Goal: Go to known website: Access a specific website the user already knows

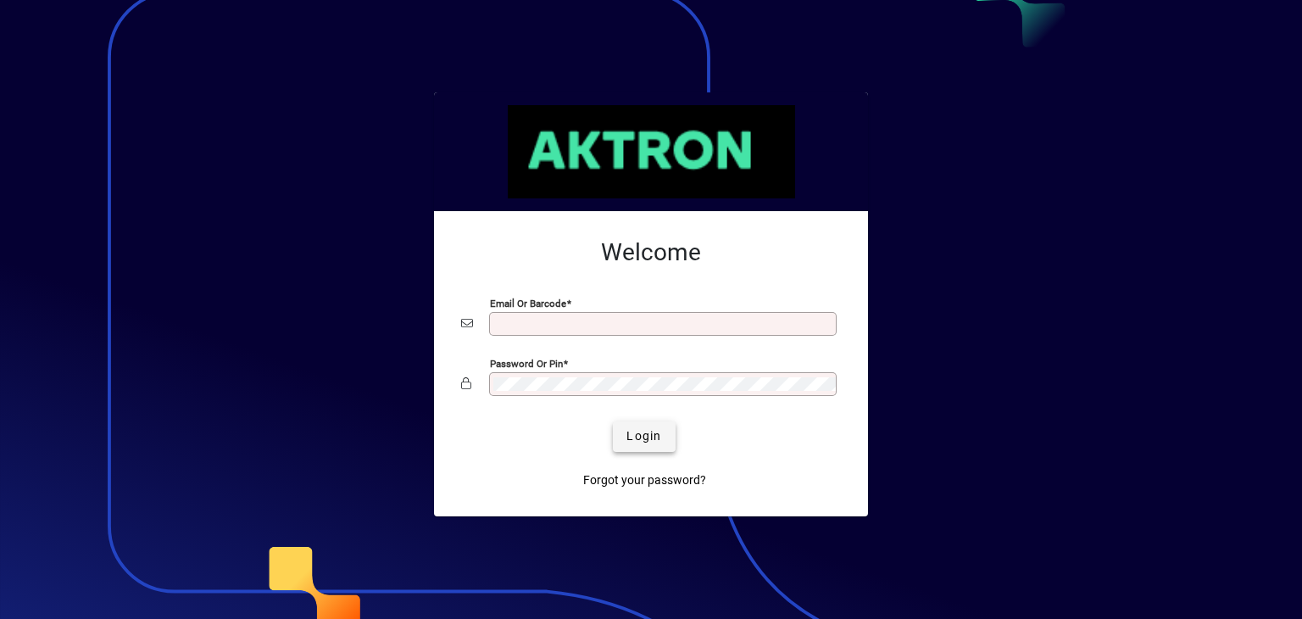
type input "**********"
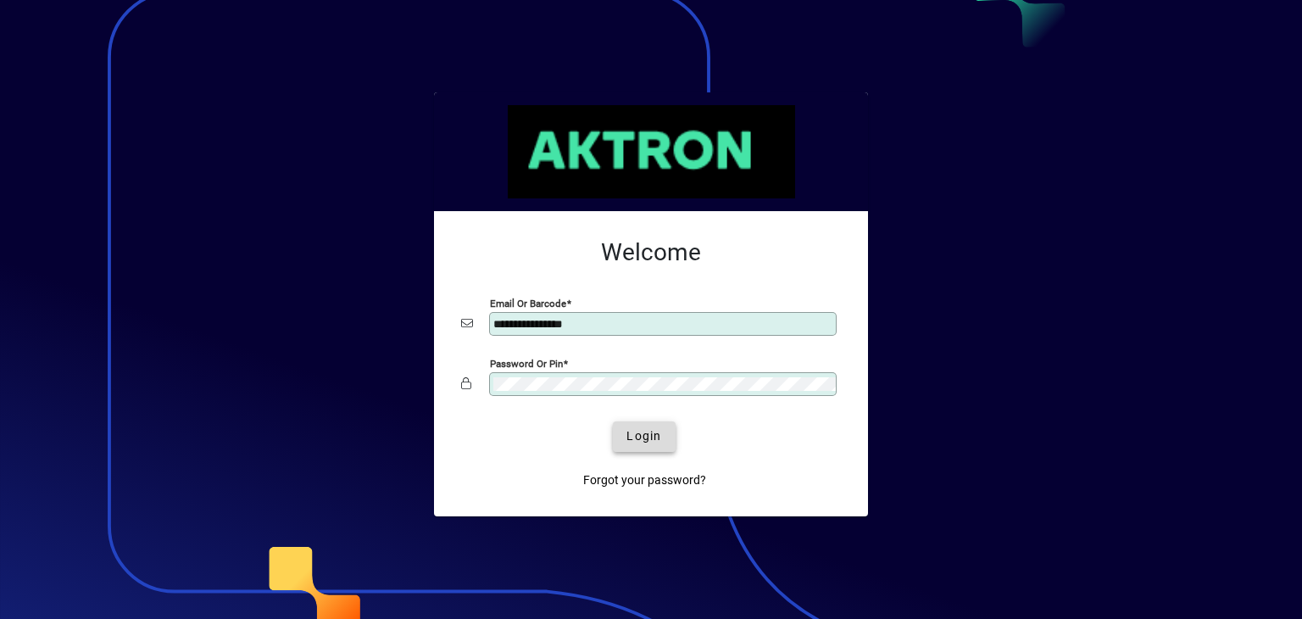
click at [654, 436] on span "Login" at bounding box center [643, 436] width 35 height 18
